Goal: Task Accomplishment & Management: Manage account settings

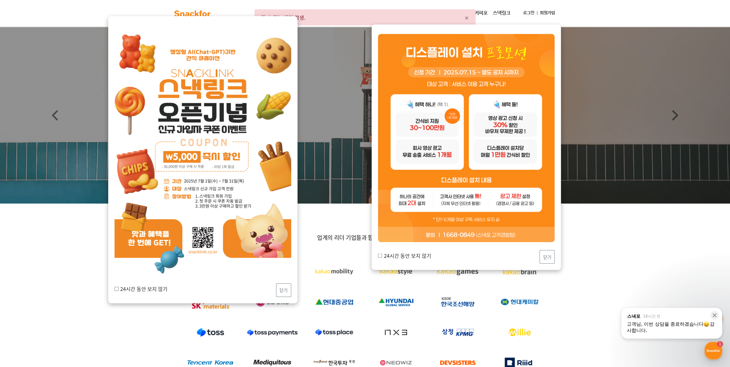
click at [533, 13] on link "로그인" at bounding box center [528, 13] width 16 height 12
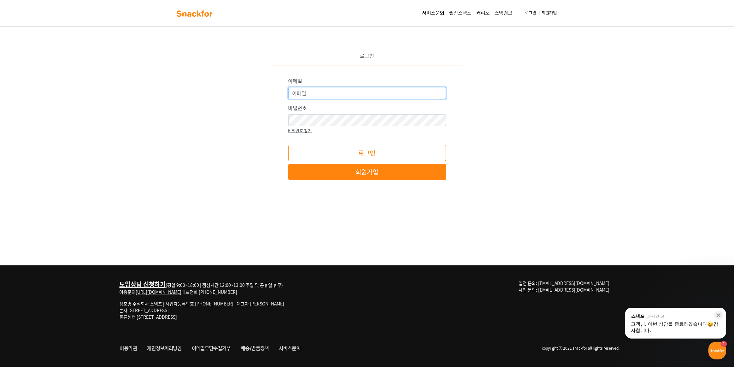
click at [363, 98] on input "이메일" at bounding box center [367, 93] width 158 height 12
type input "sunmoon0712@naver.com"
click at [288, 145] on button "로그인" at bounding box center [367, 153] width 158 height 16
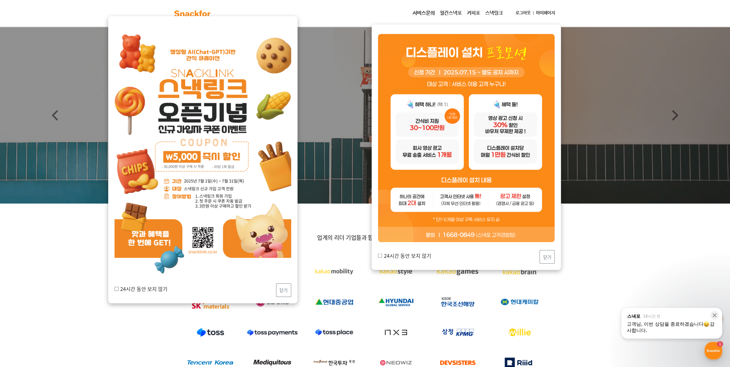
click at [539, 12] on link "마이페이지" at bounding box center [545, 13] width 24 height 12
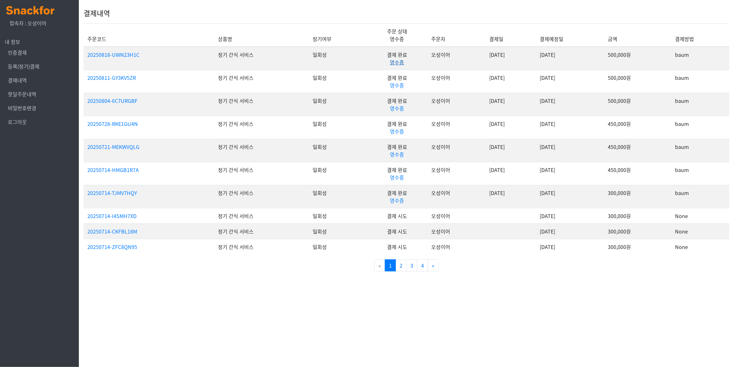
click at [390, 64] on link "영수증" at bounding box center [397, 62] width 14 height 8
